Goal: Task Accomplishment & Management: Use online tool/utility

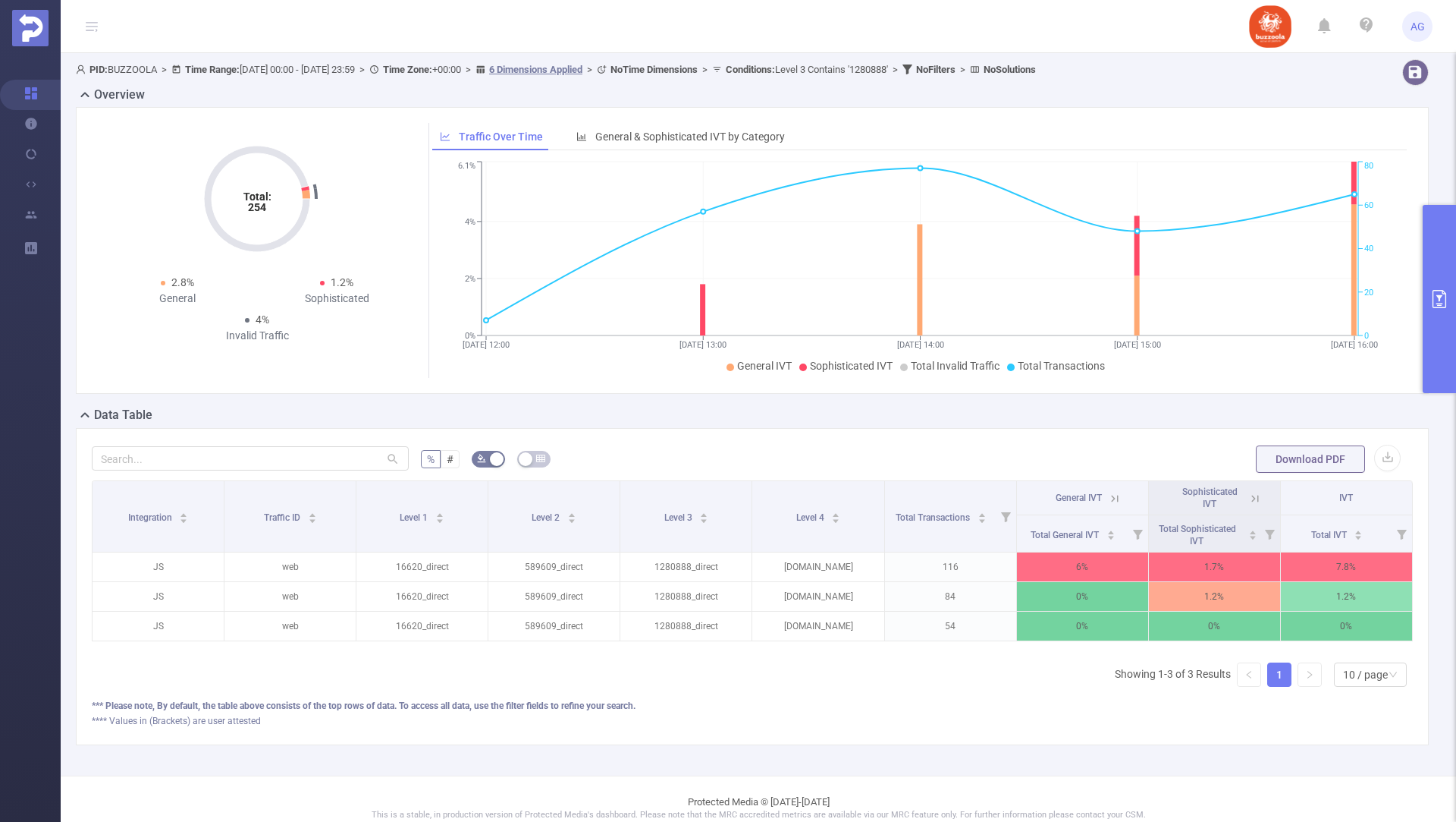
click at [1427, 316] on button "primary" at bounding box center [1439, 299] width 33 height 188
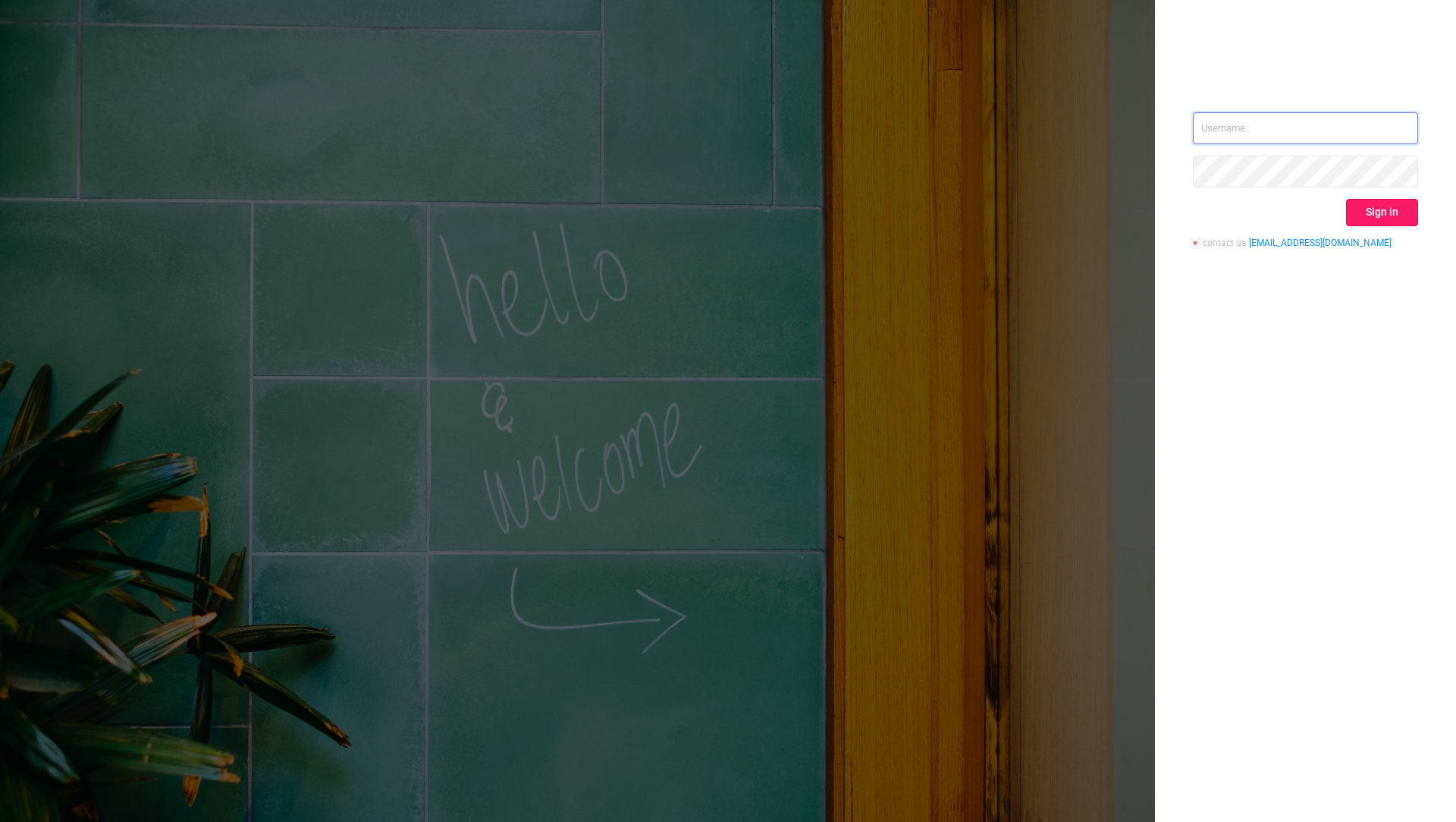
type input "tosh@buzzoola.com"
click at [1367, 214] on button "Sign in" at bounding box center [1382, 212] width 72 height 27
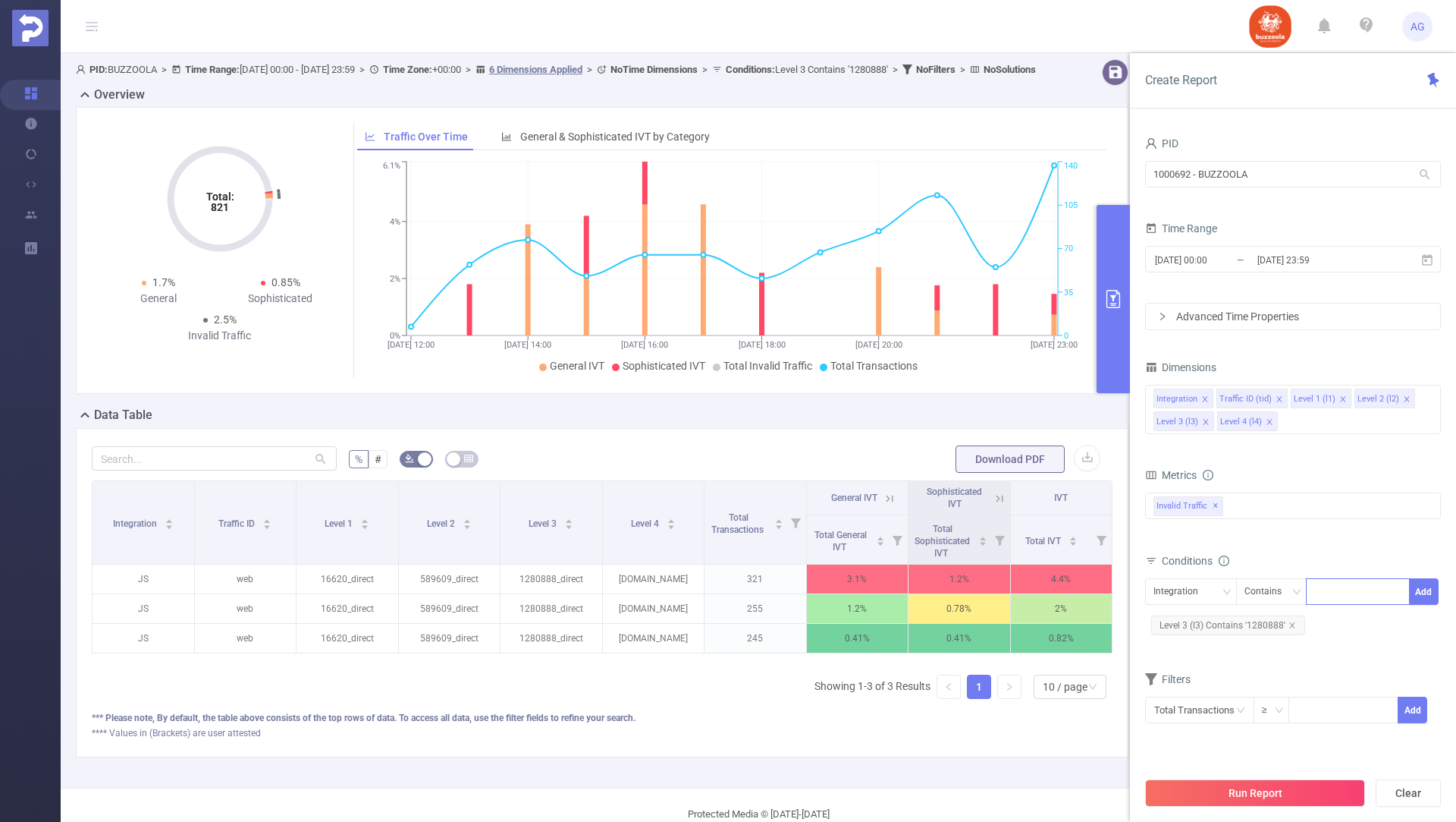
click at [1347, 591] on div at bounding box center [1357, 591] width 87 height 25
paste input "1299452"
type input "1299452"
click at [1423, 584] on button "Add" at bounding box center [1424, 591] width 29 height 26
click at [1239, 269] on input "[DATE] 00:00" at bounding box center [1214, 259] width 123 height 21
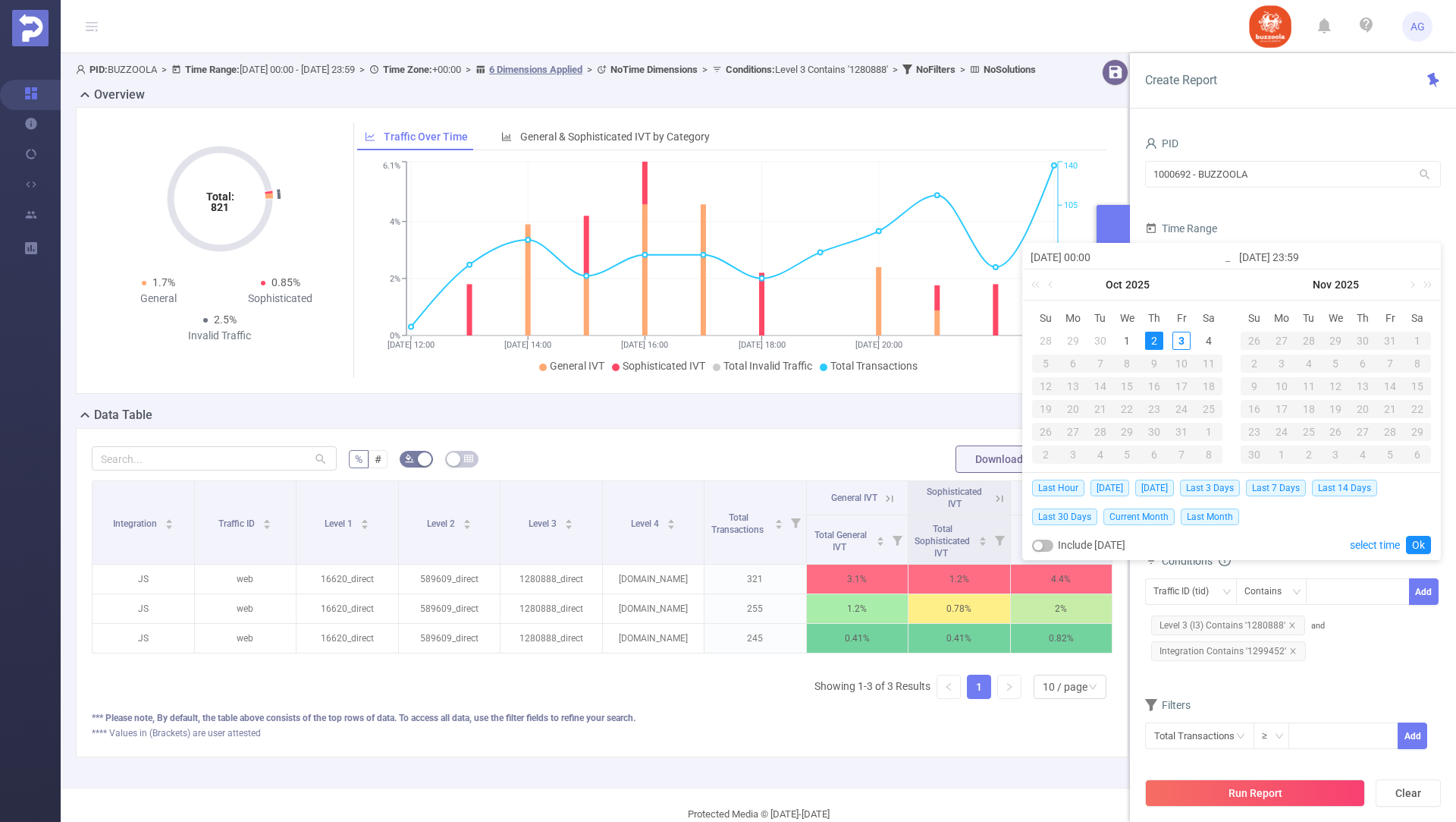
click at [1044, 340] on div "28" at bounding box center [1046, 341] width 19 height 19
click at [1147, 336] on div "2" at bounding box center [1154, 341] width 19 height 19
type input "2025-09-28 00:00"
click at [1421, 546] on link "Ok" at bounding box center [1418, 545] width 25 height 19
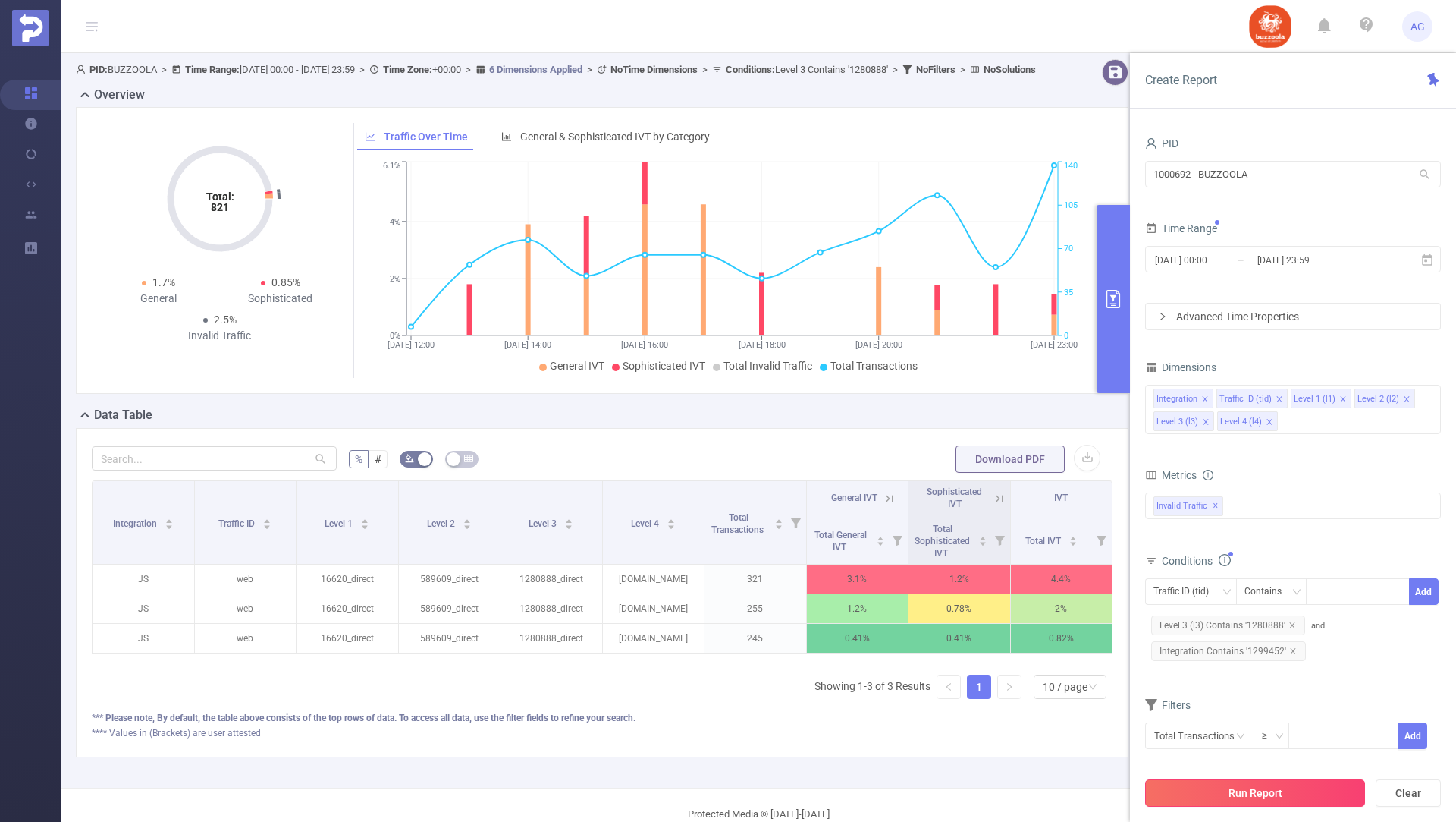
click at [1215, 788] on button "Run Report" at bounding box center [1255, 792] width 220 height 27
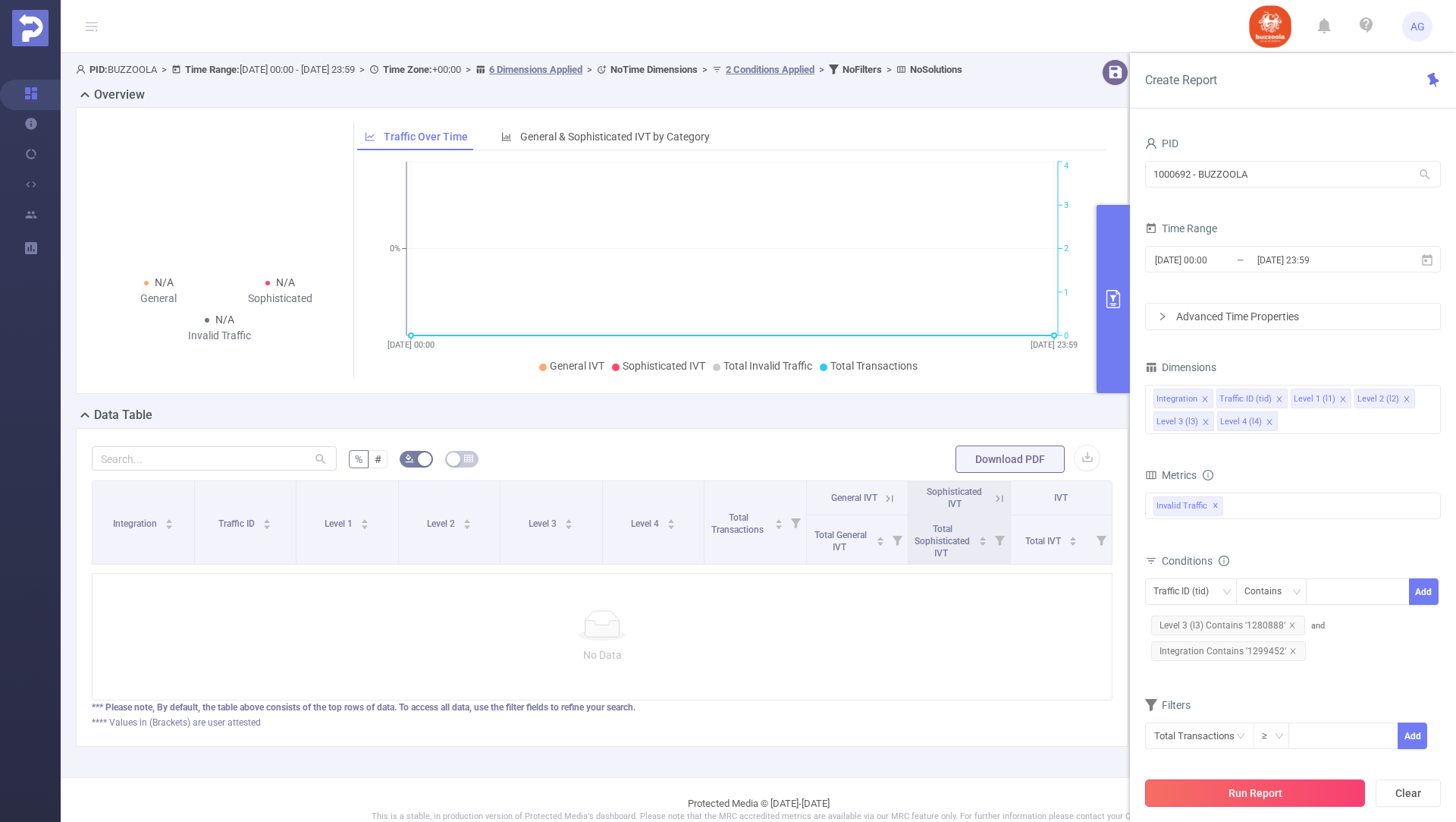
click at [1174, 788] on button "Run Report" at bounding box center [1255, 792] width 220 height 27
click at [1289, 651] on icon "icon: close" at bounding box center [1293, 651] width 8 height 8
click at [1218, 584] on div "Traffic ID (tid)" at bounding box center [1187, 591] width 66 height 25
click at [1188, 711] on li "Level 3 (l3)" at bounding box center [1191, 717] width 92 height 24
click at [1340, 588] on div at bounding box center [1357, 591] width 87 height 25
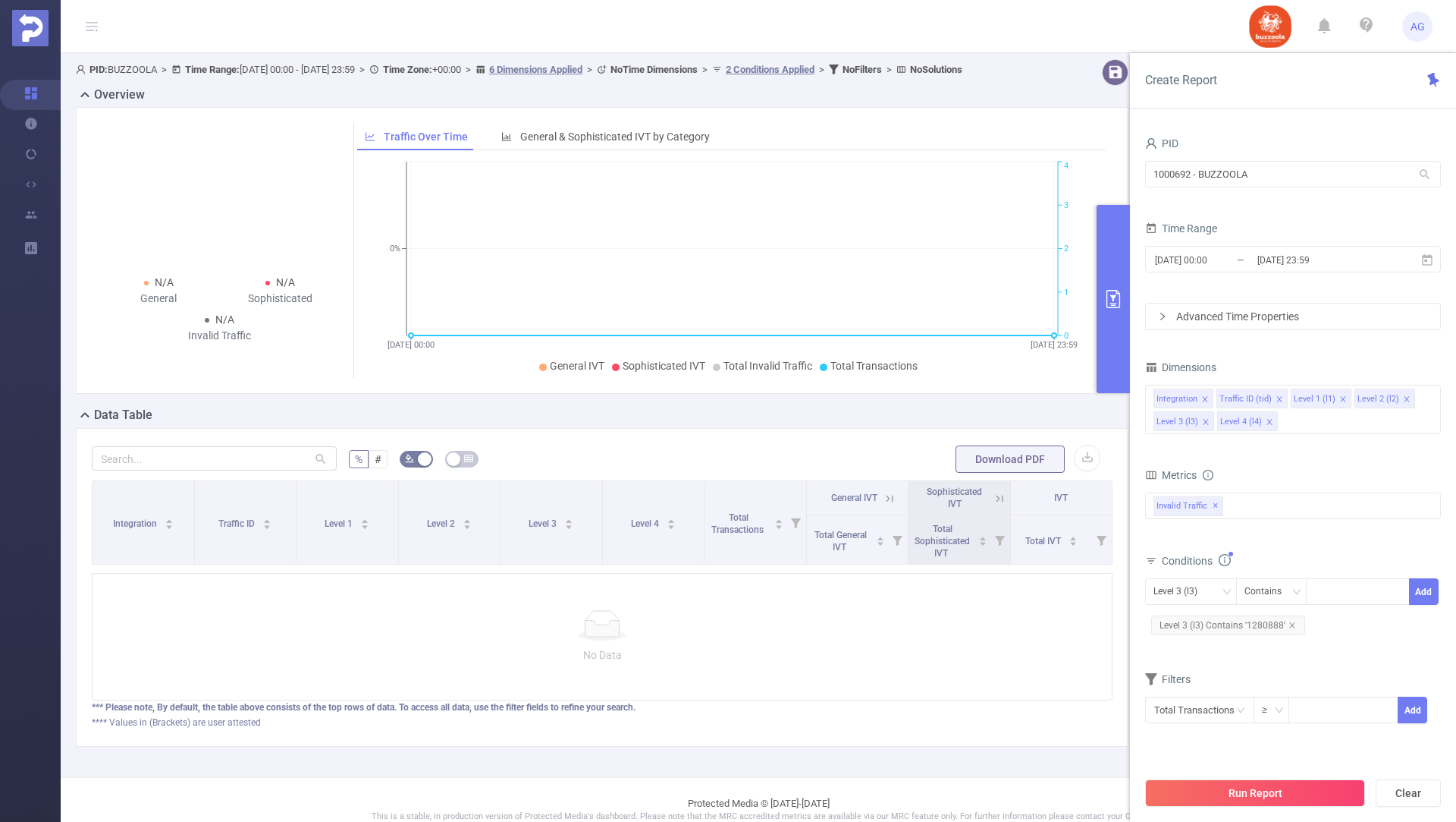
paste input
click at [1358, 590] on icon "icon: close" at bounding box center [1362, 593] width 8 height 8
click at [1333, 585] on li "86" at bounding box center [1331, 592] width 35 height 20
click at [1340, 589] on icon "icon: close" at bounding box center [1341, 593] width 8 height 8
paste input "1299452"
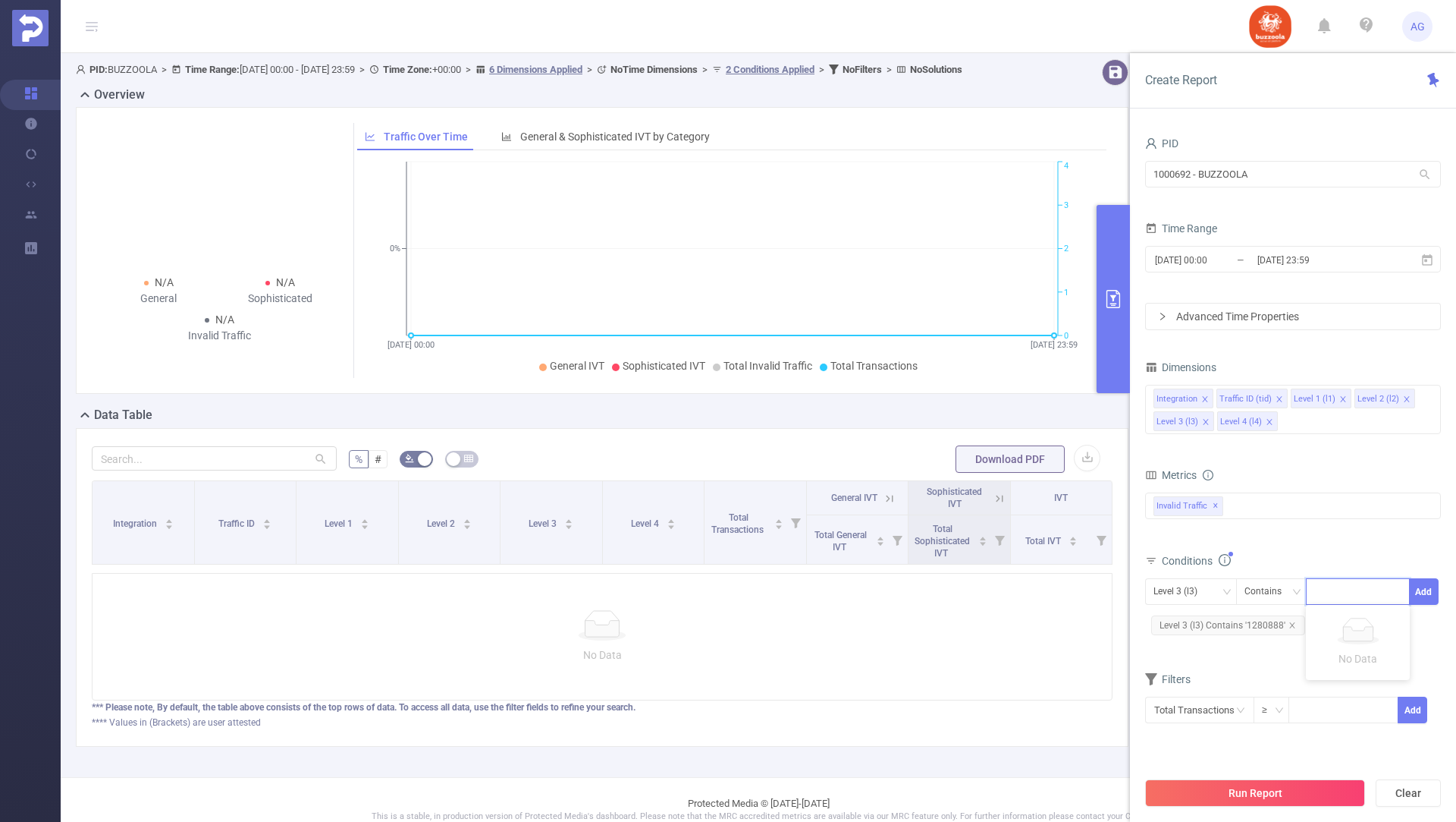
type input "1299452"
click at [1346, 626] on li "1299452" at bounding box center [1358, 619] width 104 height 24
click at [1421, 587] on button "Add" at bounding box center [1424, 591] width 29 height 26
click at [1197, 786] on button "Run Report" at bounding box center [1255, 792] width 220 height 27
click at [1292, 621] on icon "icon: close" at bounding box center [1292, 625] width 8 height 8
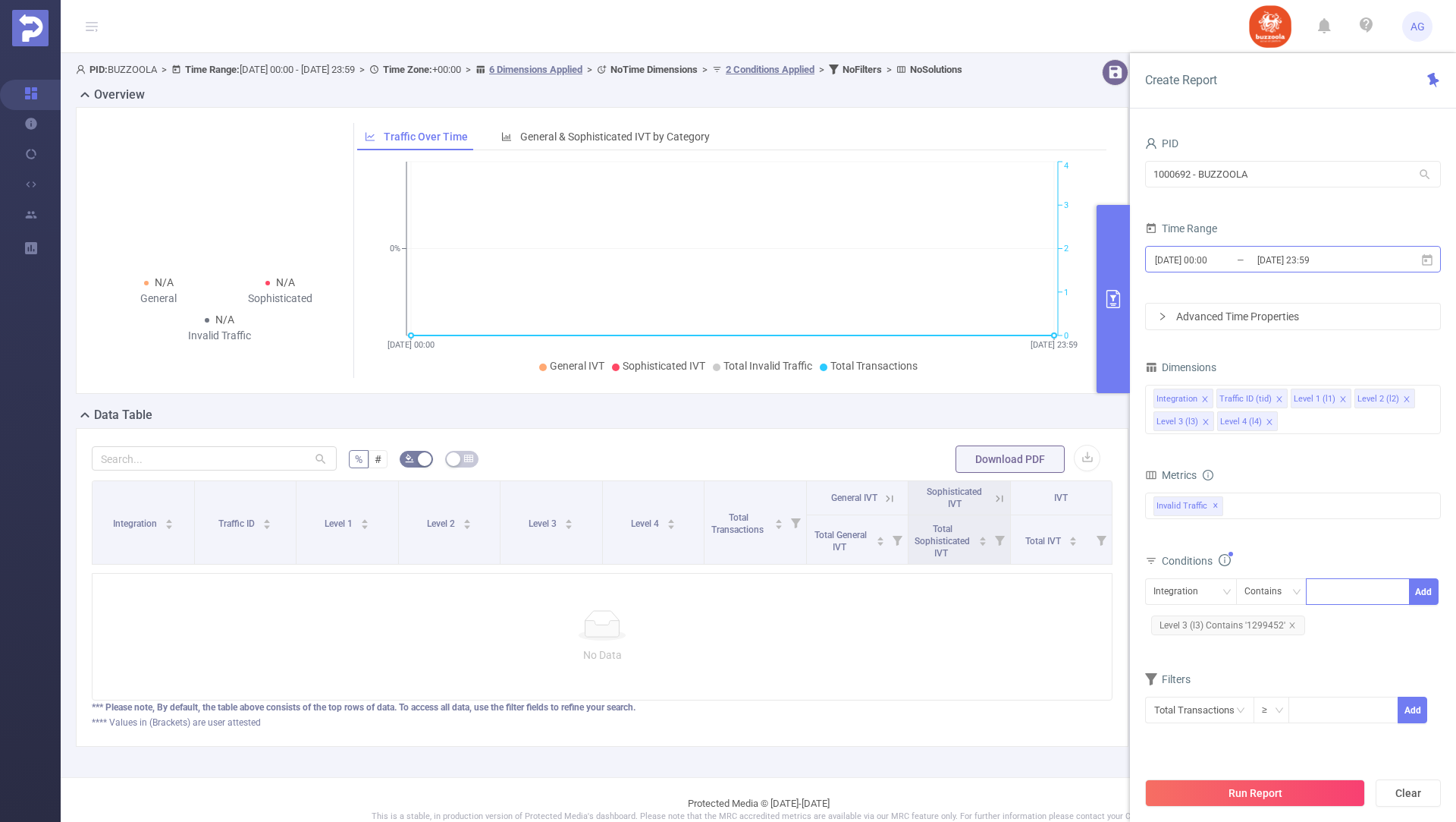
click at [1240, 258] on input "2025-09-28 00:00" at bounding box center [1214, 259] width 123 height 21
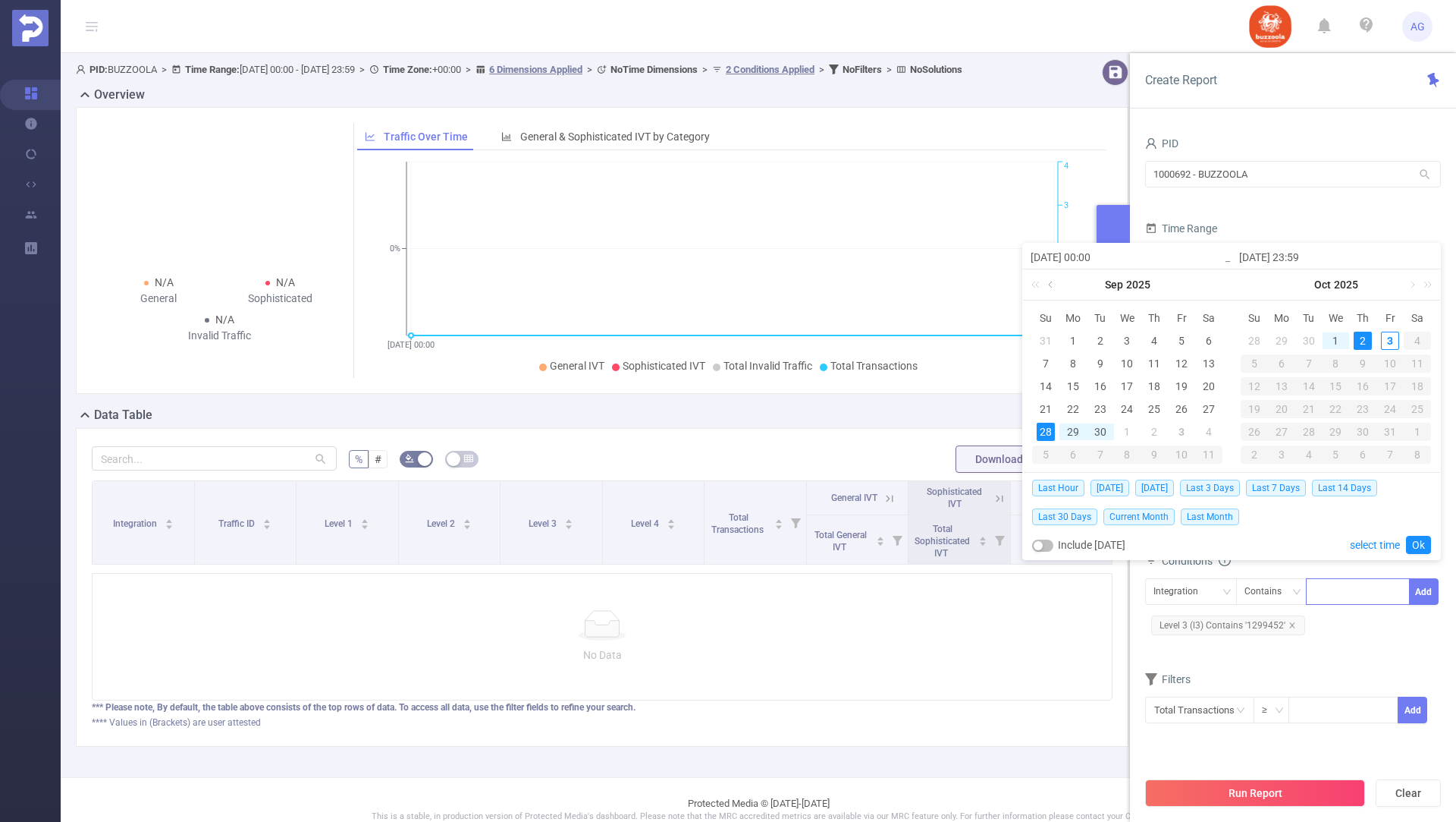
click at [1050, 283] on link at bounding box center [1052, 284] width 14 height 30
click at [1181, 335] on div "1" at bounding box center [1182, 341] width 19 height 19
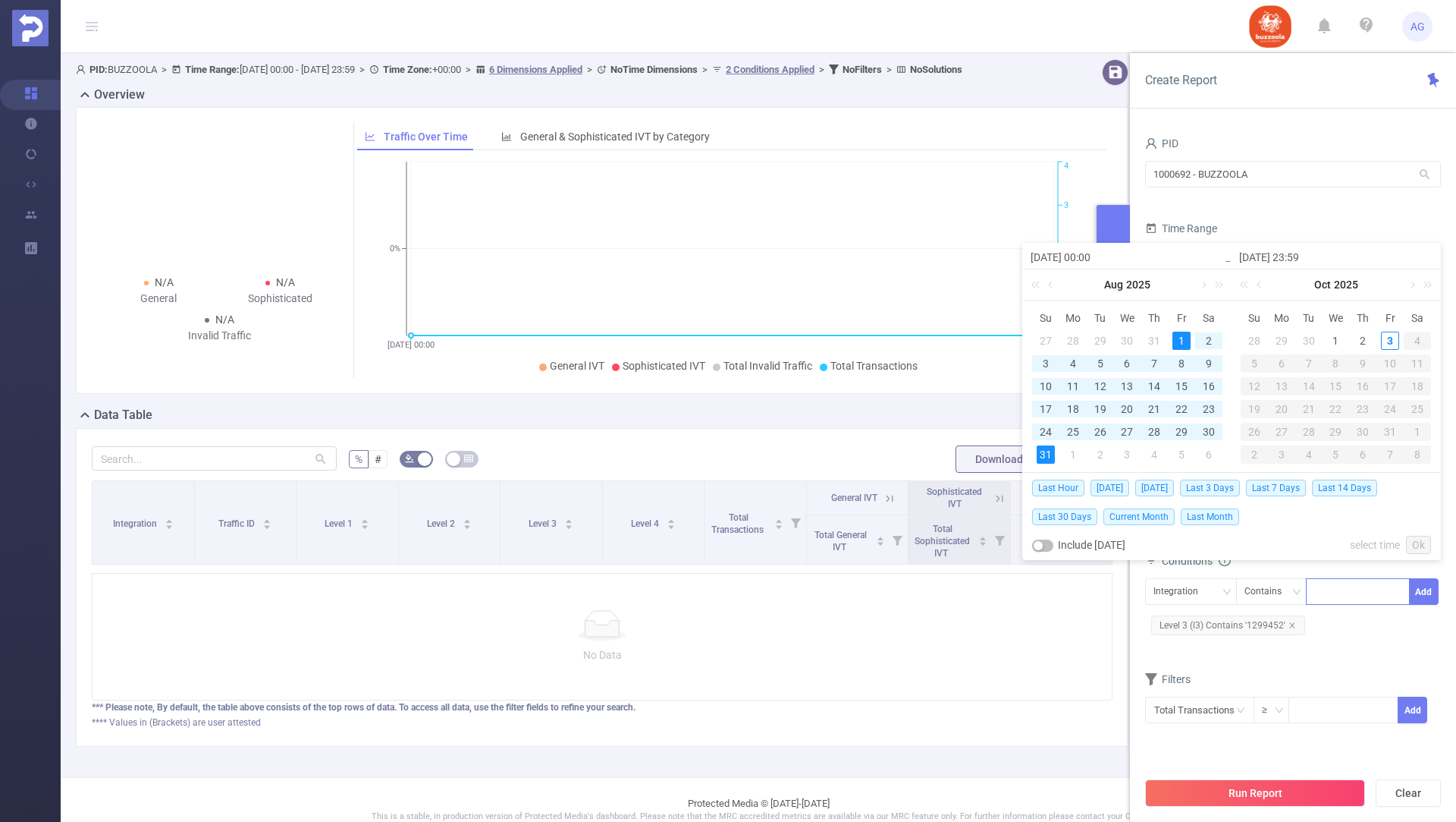
click at [1037, 446] on div "31" at bounding box center [1046, 455] width 19 height 19
type input "2025-08-01 00:00"
type input "2025-08-31 23:59"
type input "2025-08-01 00:00"
type input "2025-08-31 23:59"
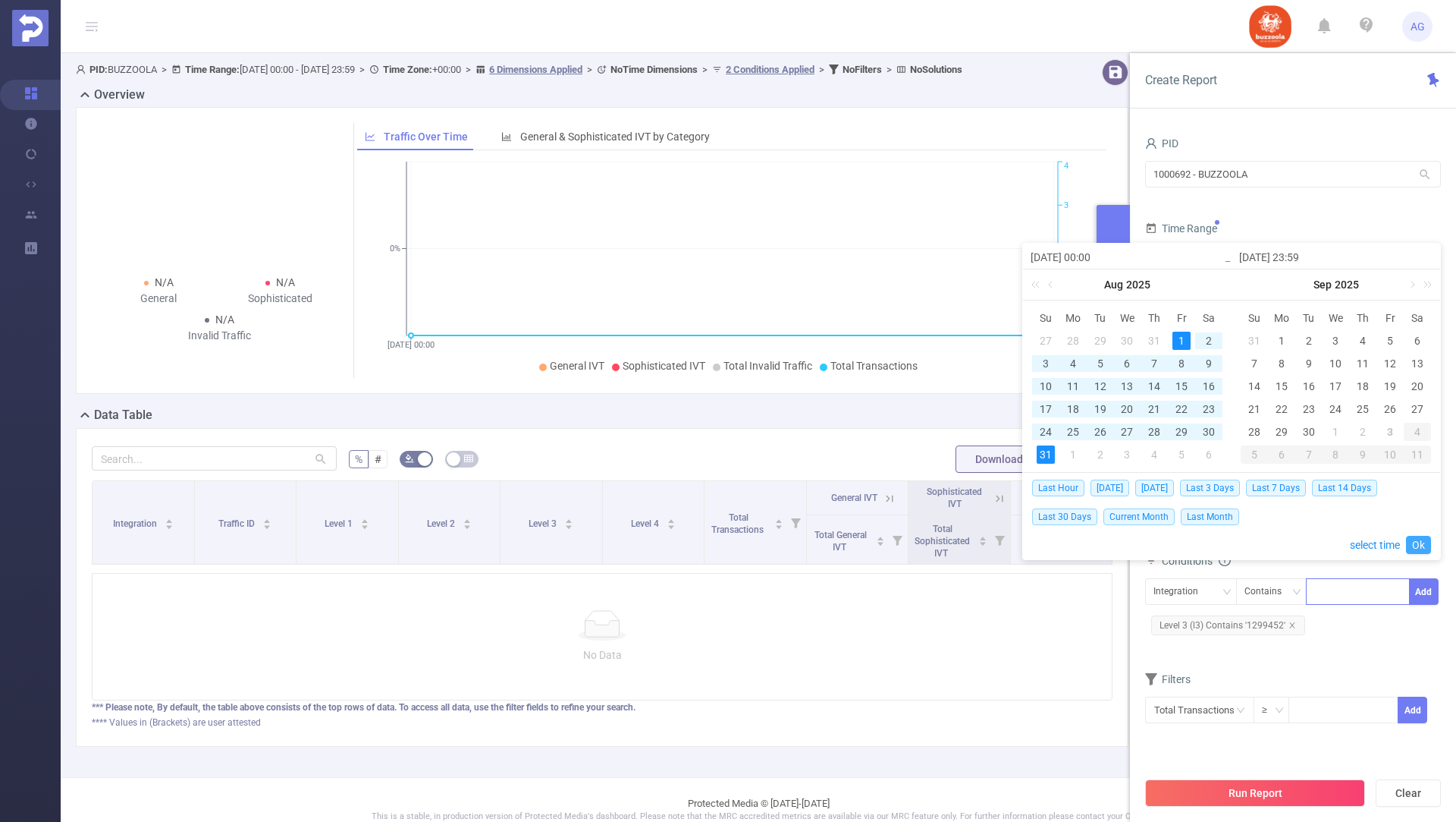
click at [1424, 544] on link "Ok" at bounding box center [1418, 545] width 25 height 19
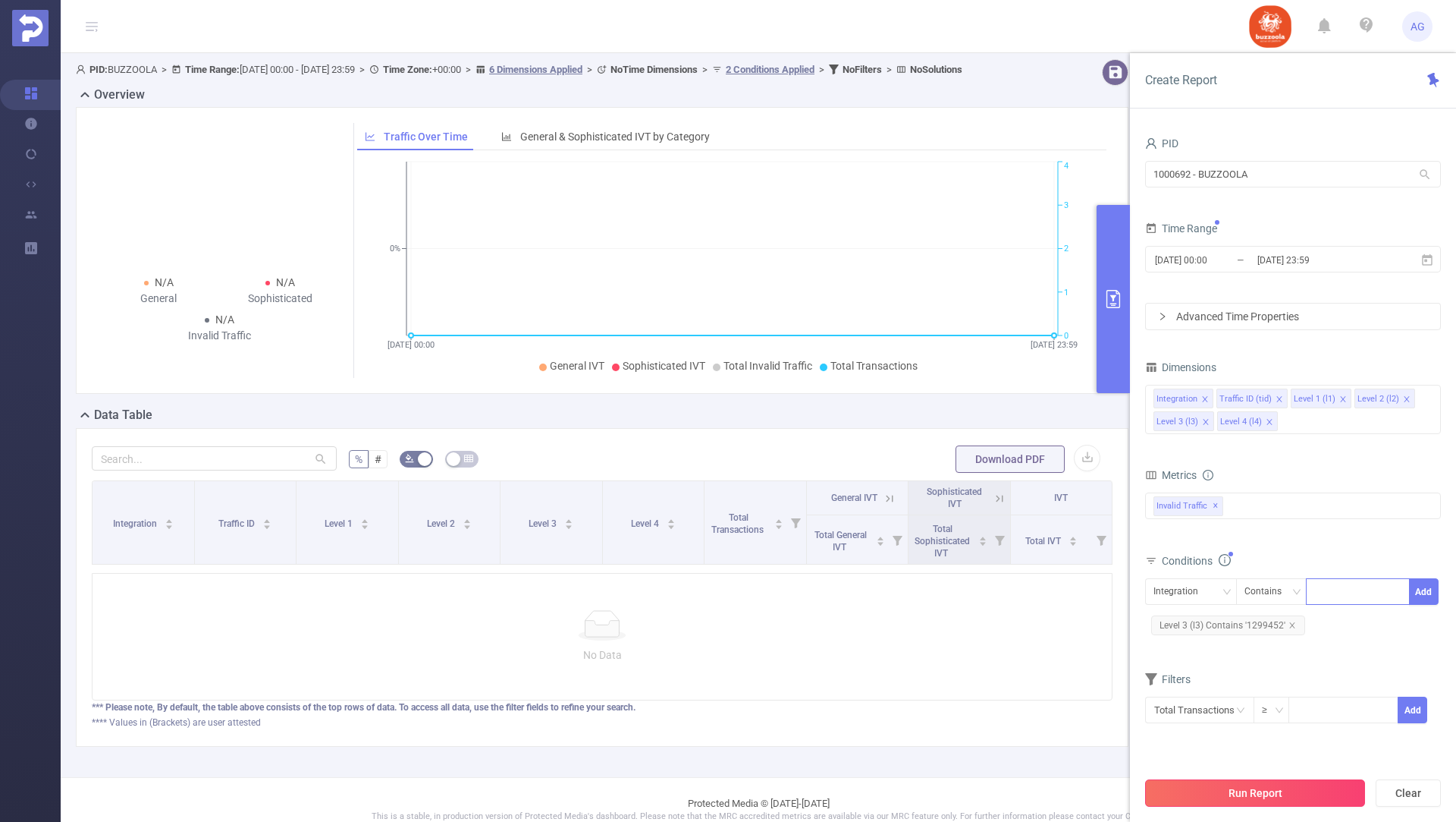
click at [1221, 798] on button "Run Report" at bounding box center [1255, 792] width 220 height 27
